Goal: Transaction & Acquisition: Purchase product/service

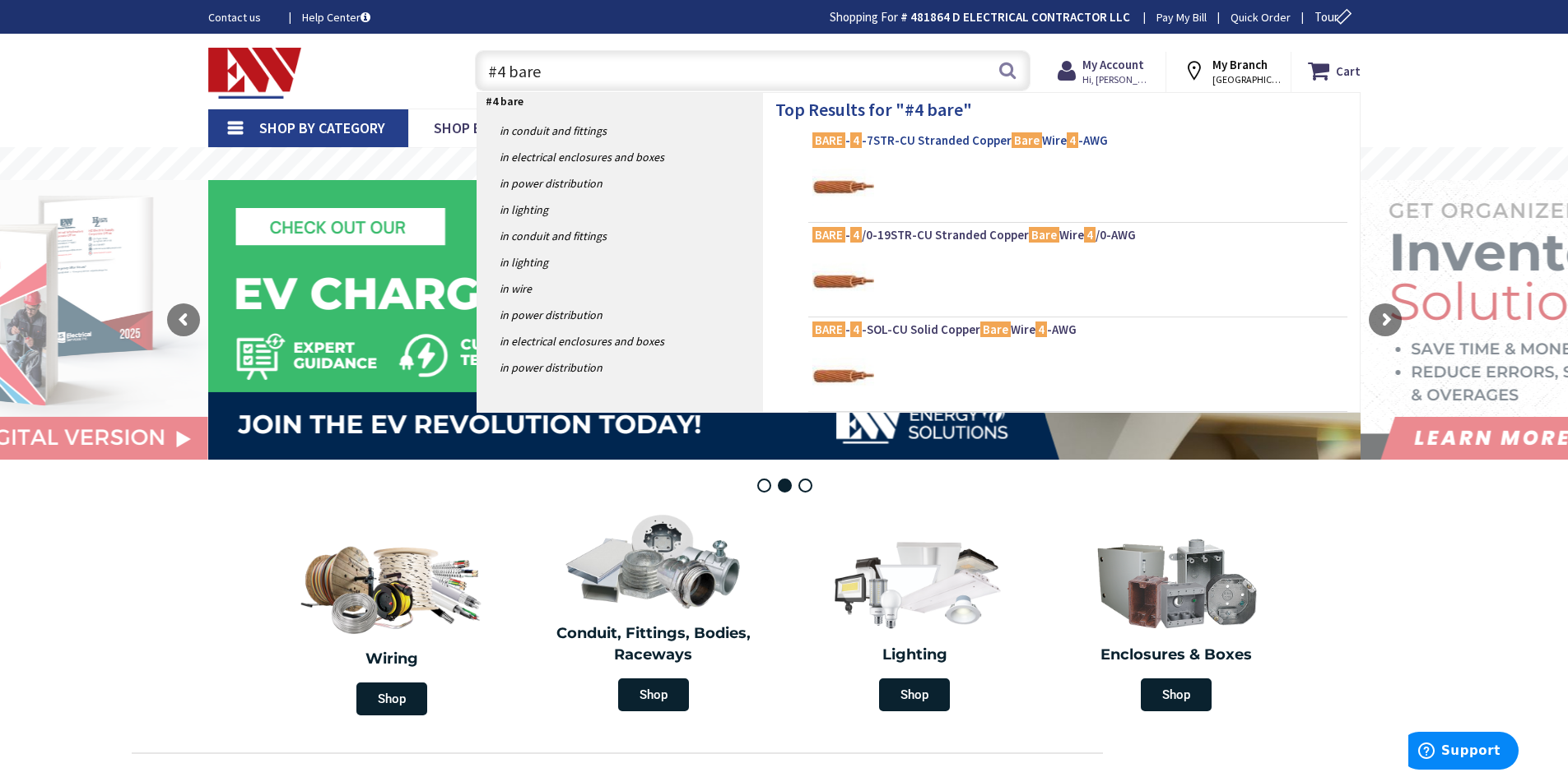
type input "#4 bare"
click at [908, 141] on span "BARE - 4 -7STR-CU Stranded Copper Bare Wire 4 -AWG" at bounding box center [1078, 141] width 530 height 17
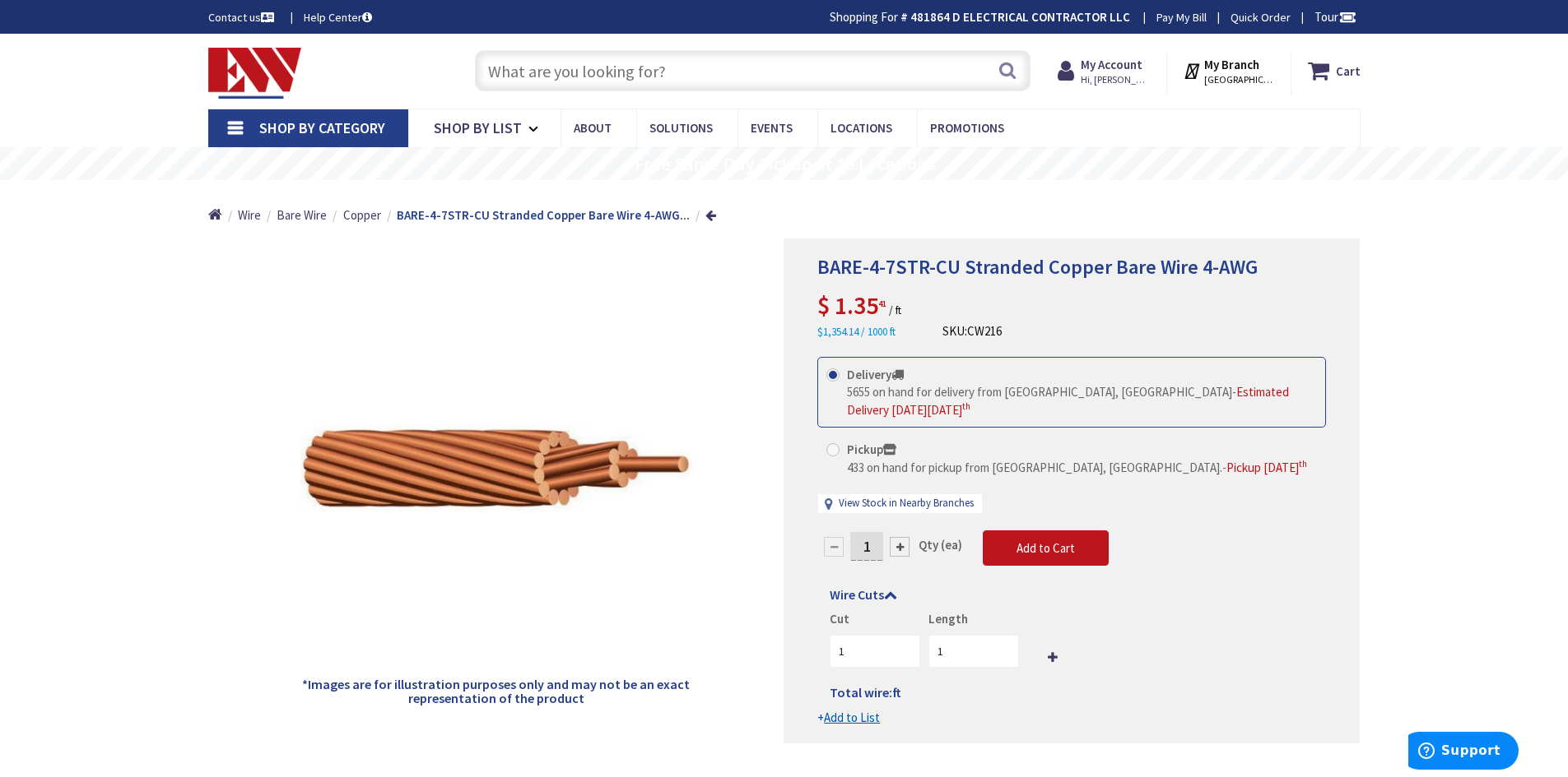
click at [554, 69] on input "text" at bounding box center [752, 70] width 556 height 41
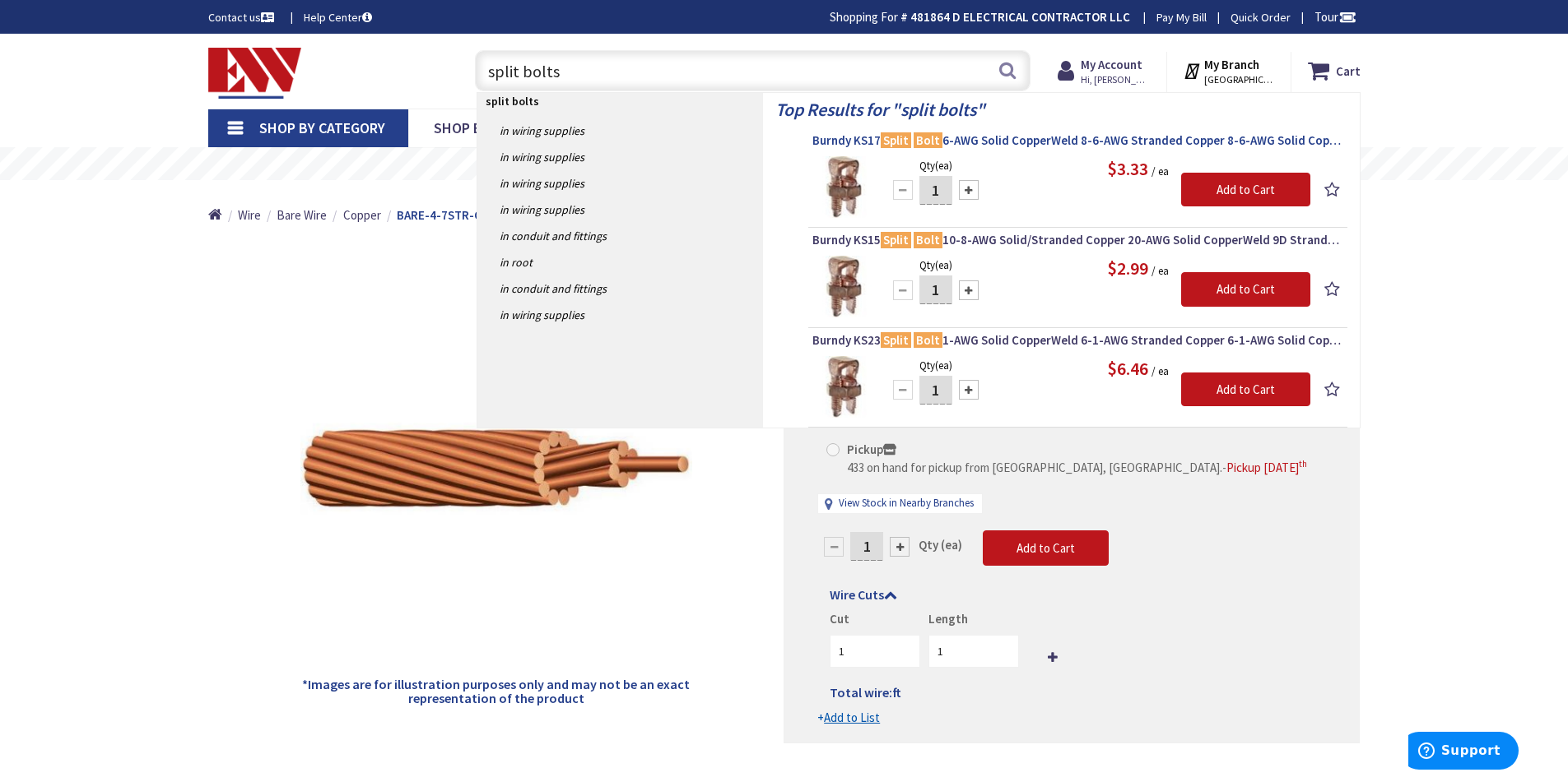
type input "split bolts"
click at [1014, 141] on span "Burndy KS17 Split Bolt 6-AWG Solid CopperWeld 8-6-AWG Stranded Copper 8-6-AWG S…" at bounding box center [1078, 141] width 530 height 17
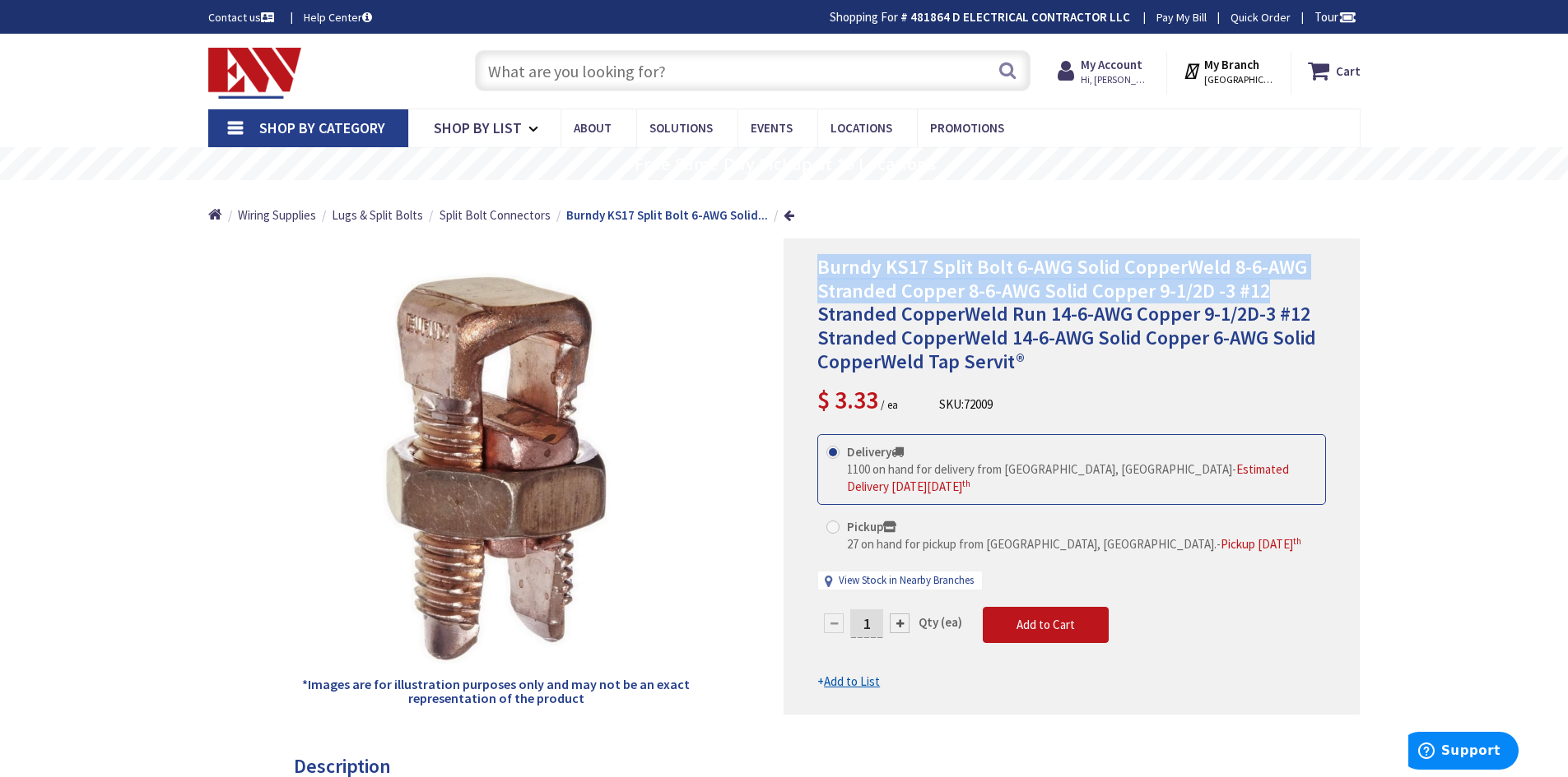
drag, startPoint x: 819, startPoint y: 268, endPoint x: 1286, endPoint y: 299, distance: 468.0
click at [1286, 299] on h1 "Burndy KS17 Split Bolt 6-AWG Solid CopperWeld 8-6-AWG Stranded Copper 8-6-AWG S…" at bounding box center [1072, 315] width 509 height 119
copy span "Burndy KS17 Split Bolt 6-AWG Solid CopperWeld 8-6-AWG Stranded Copper 8-6-AWG S…"
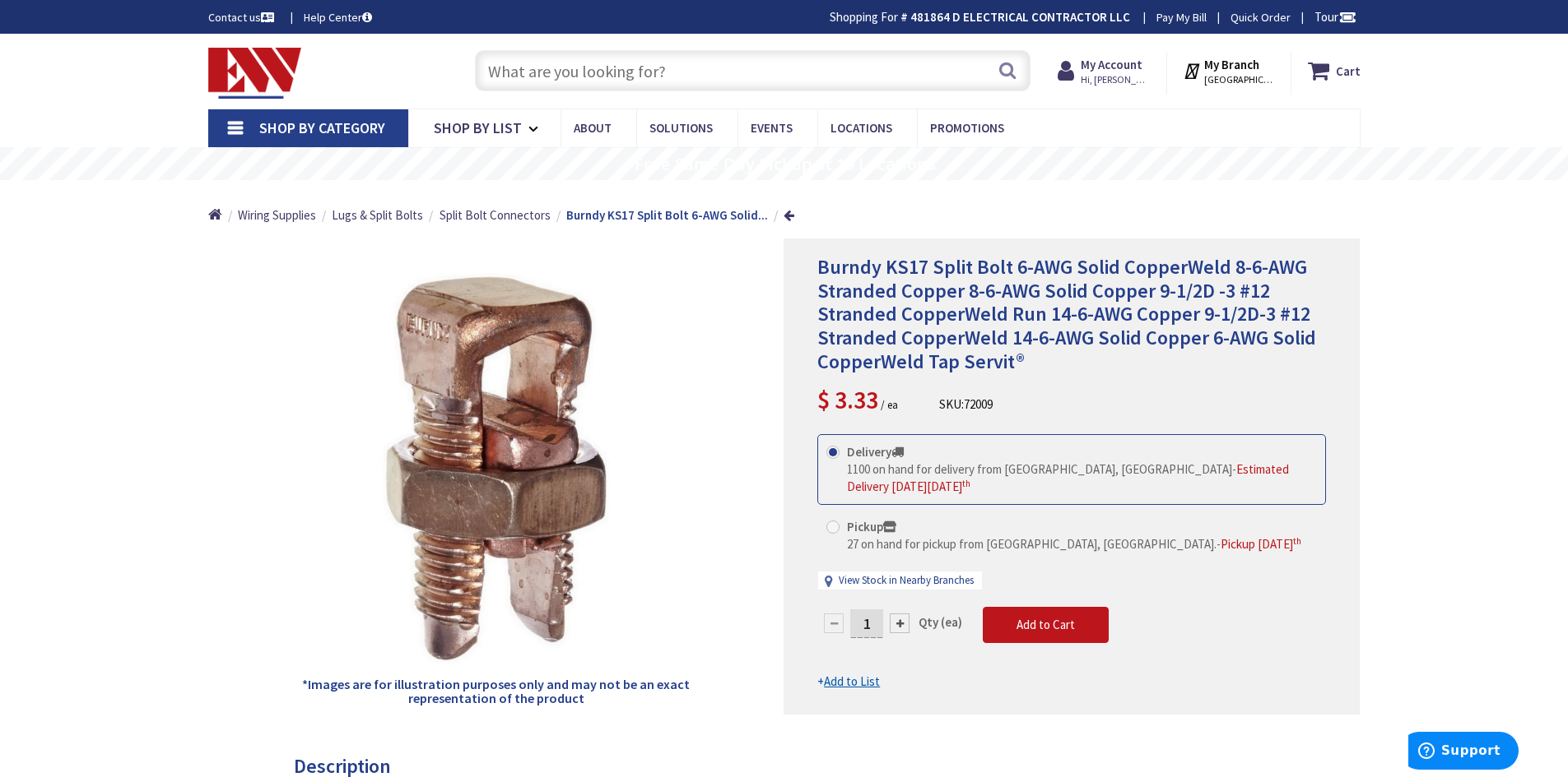
click at [643, 77] on input "text" at bounding box center [752, 70] width 556 height 41
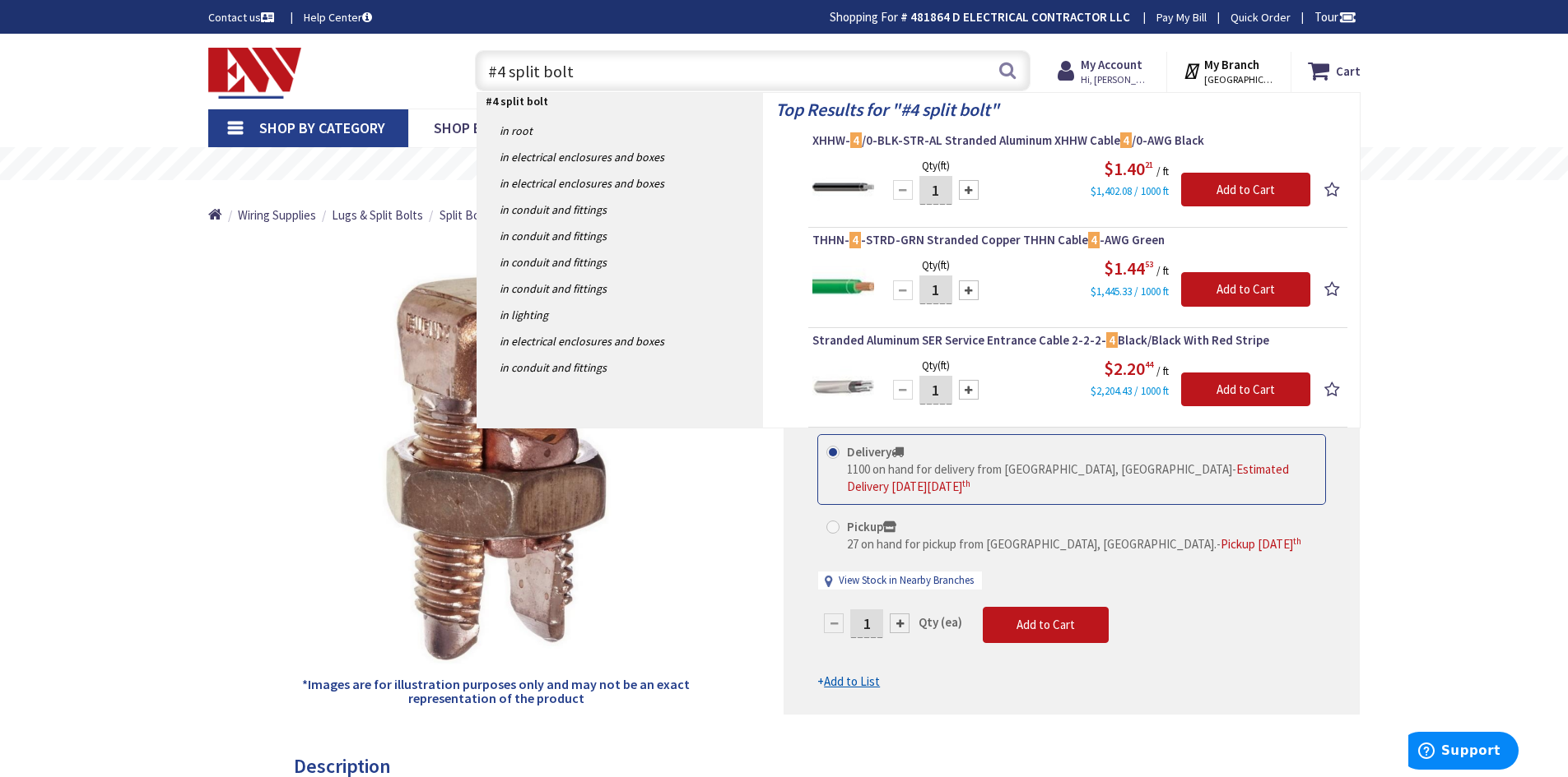
type input "#4 split bolts"
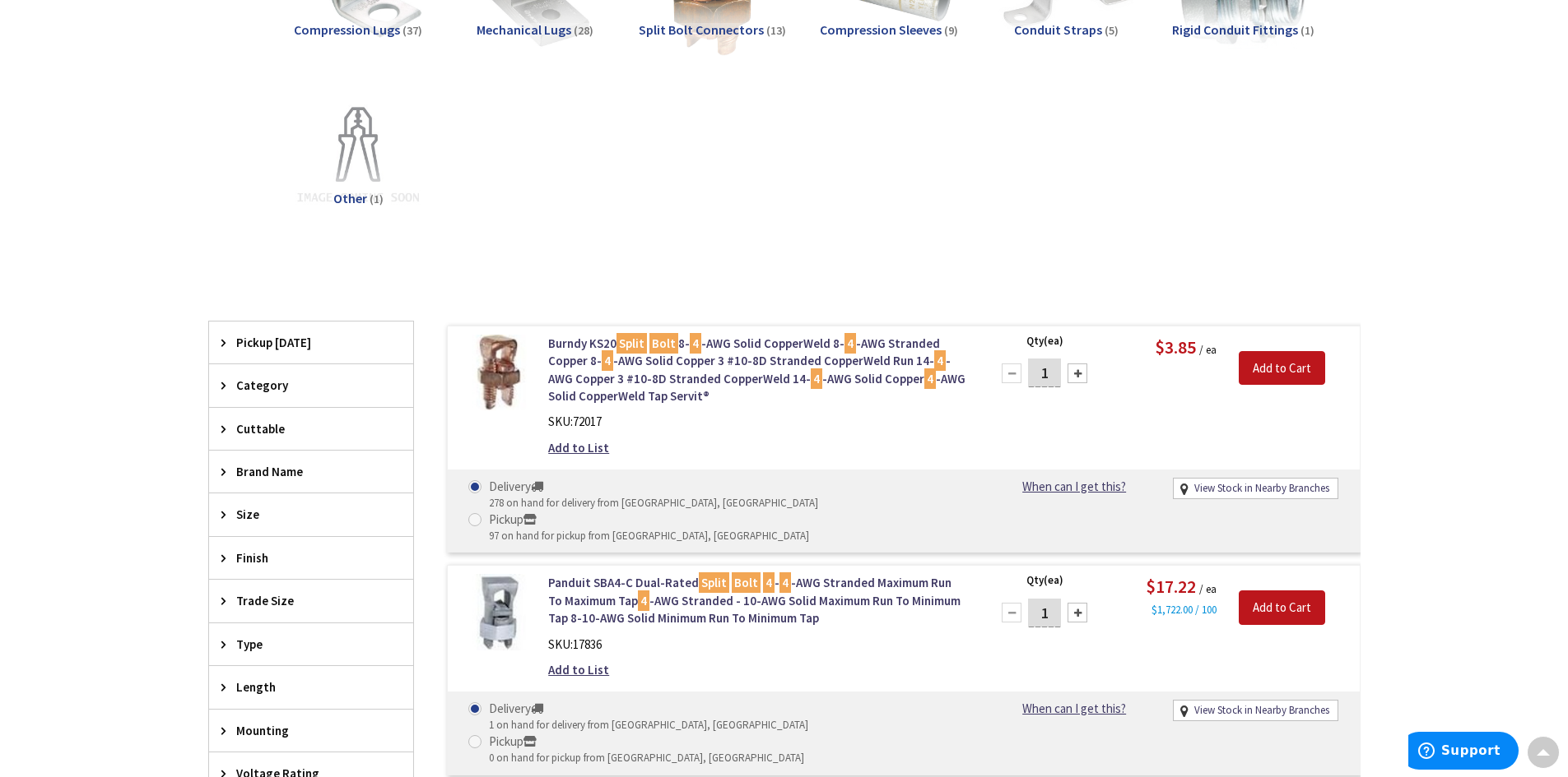
scroll to position [575, 0]
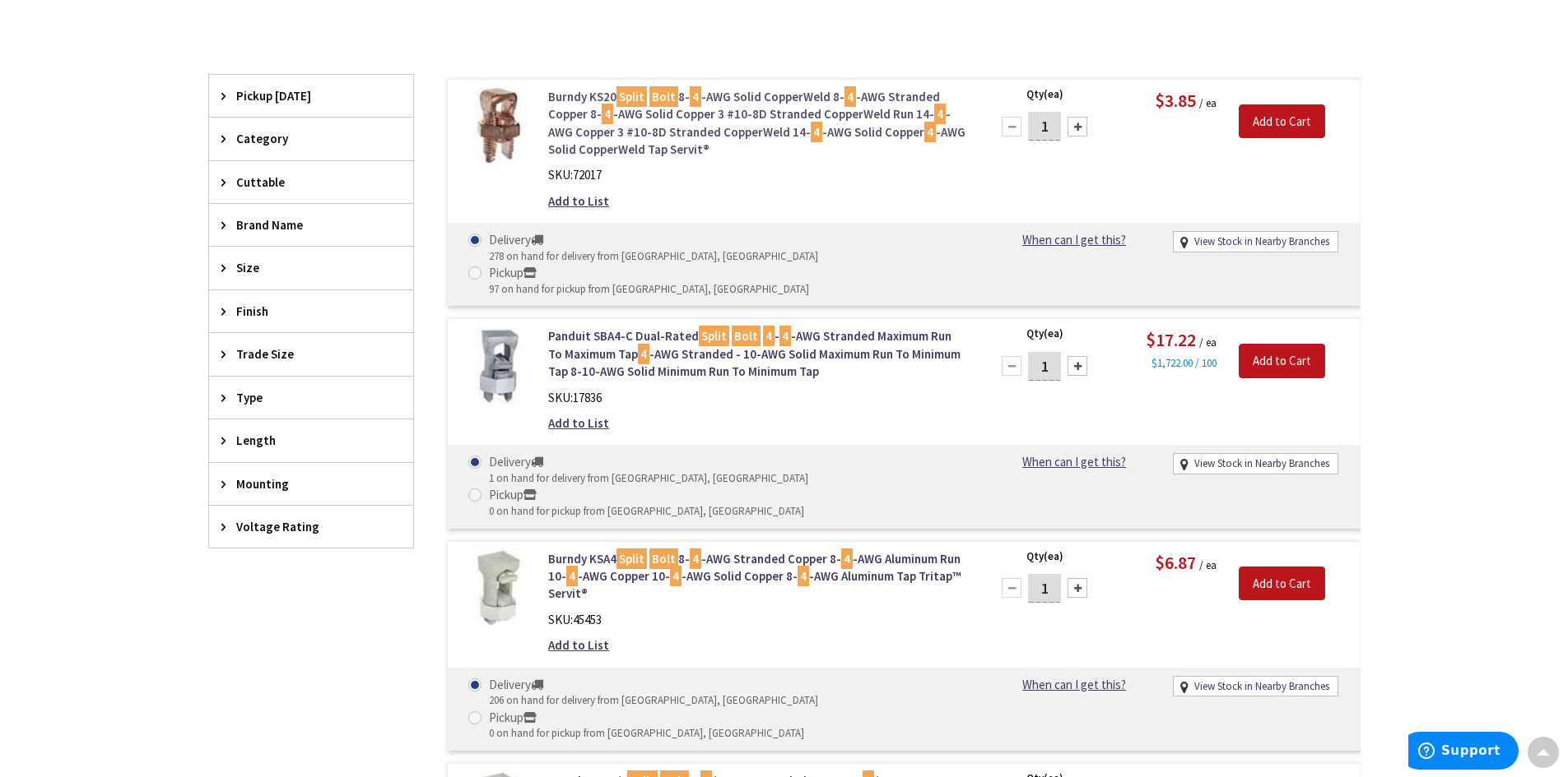
click at [662, 126] on link "Burndy KS20 Split Bolt 8- 4 -AWG Solid CopperWeld 8- 4 -AWG Stranded Copper 8- …" at bounding box center [757, 123] width 419 height 71
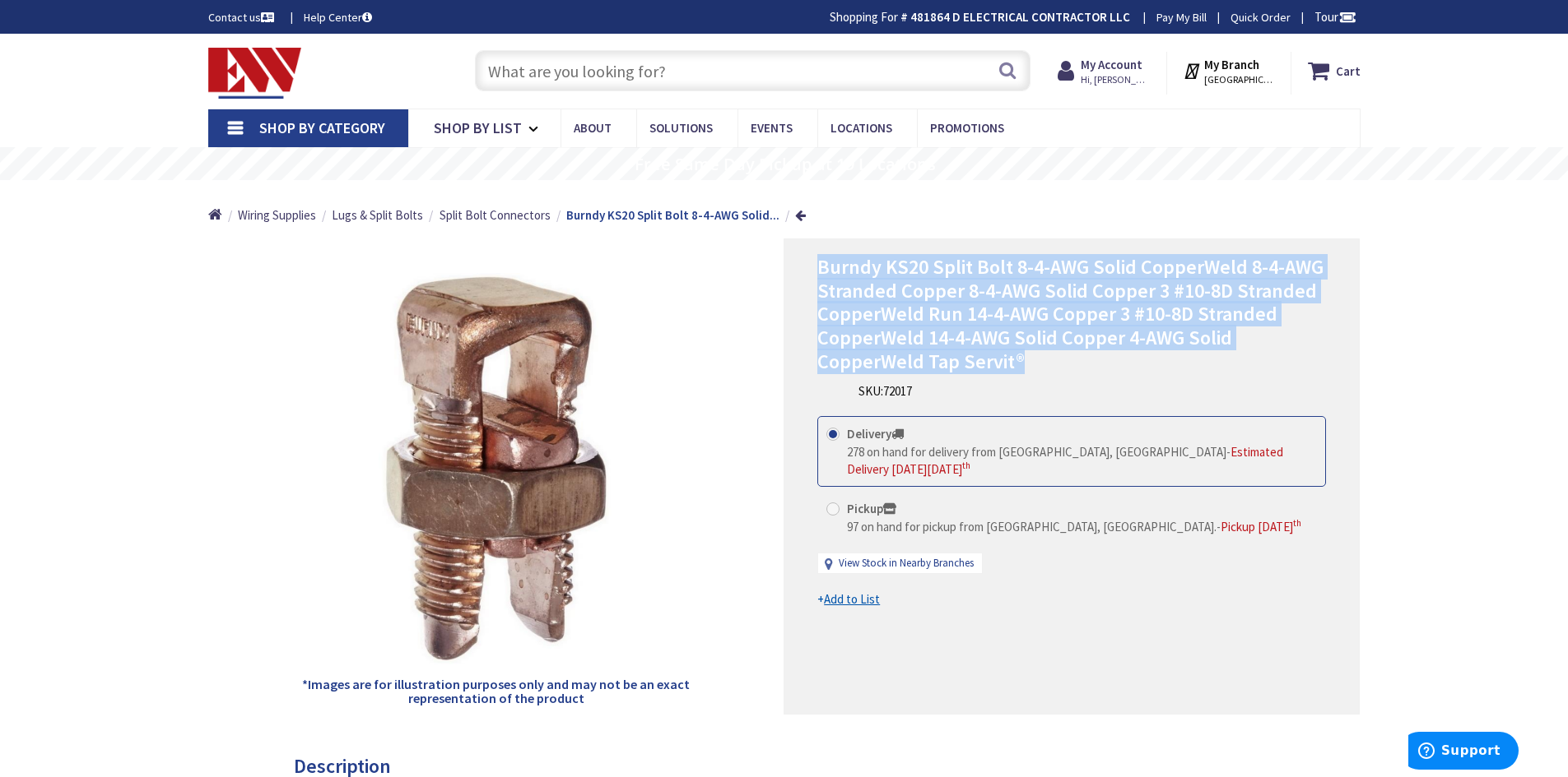
drag, startPoint x: 806, startPoint y: 274, endPoint x: 1236, endPoint y: 345, distance: 435.8
click at [1261, 351] on div "Burndy KS20 Split Bolt 8-4-AWG Solid CopperWeld 8-4-AWG Stranded Copper 8-4-AWG…" at bounding box center [1071, 476] width 576 height 476
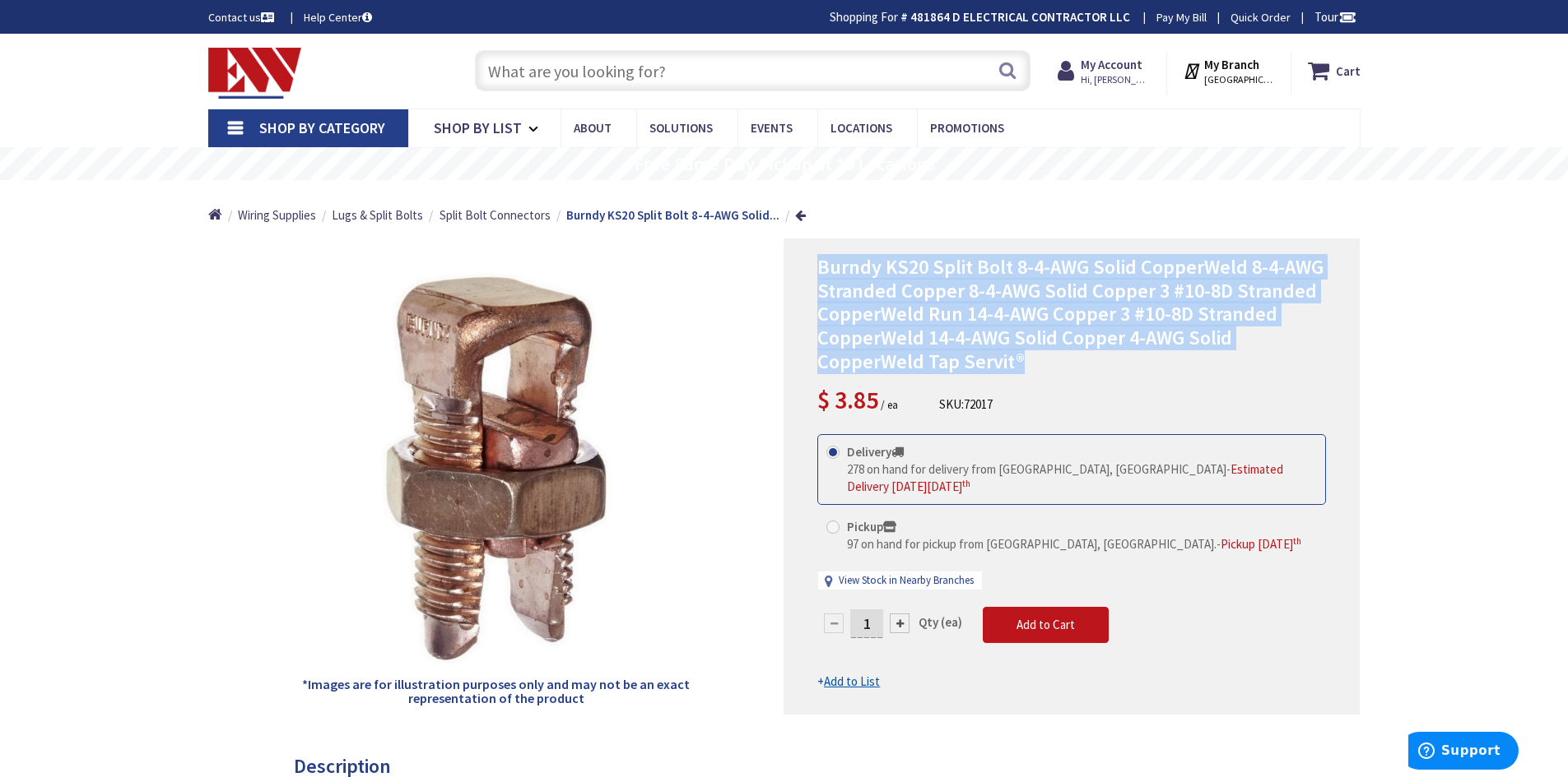
copy span "Burndy KS20 Split Bolt 8-4-AWG Solid CopperWeld 8-4-AWG Stranded Copper 8-4-AWG…"
